Goal: Task Accomplishment & Management: Complete application form

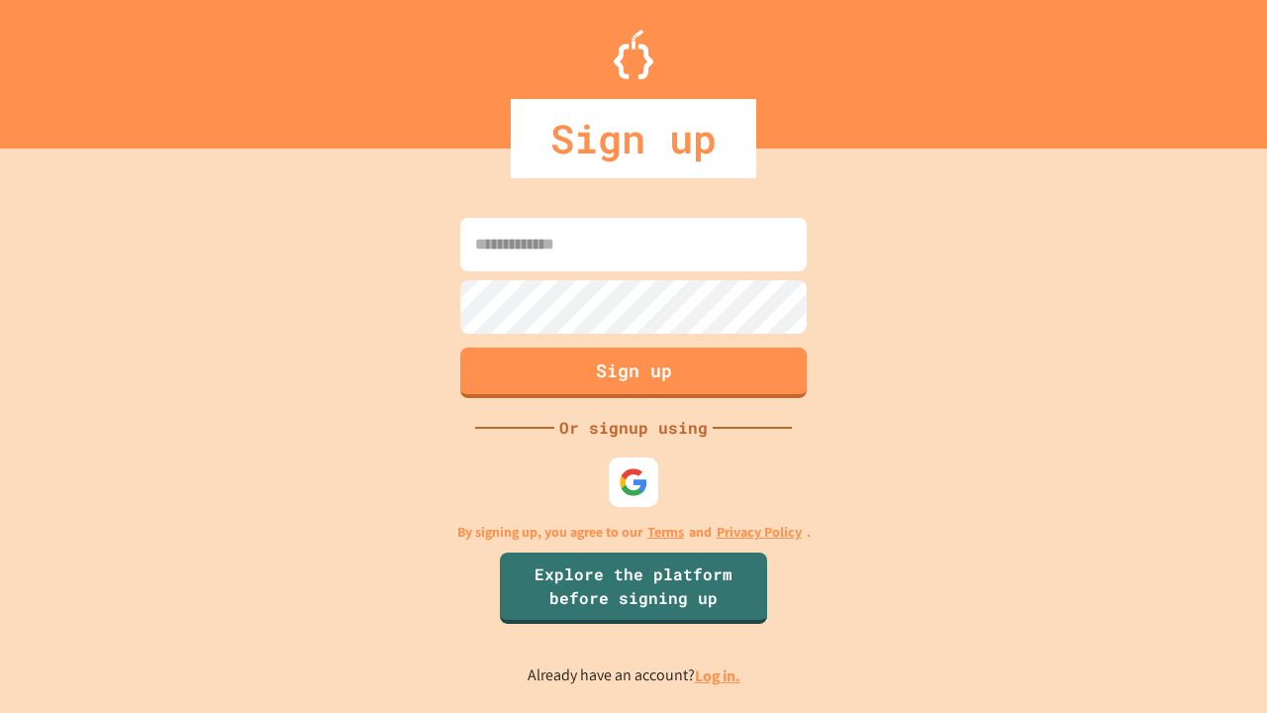
click at [719, 675] on link "Log in." at bounding box center [718, 675] width 46 height 21
